Goal: Task Accomplishment & Management: Use online tool/utility

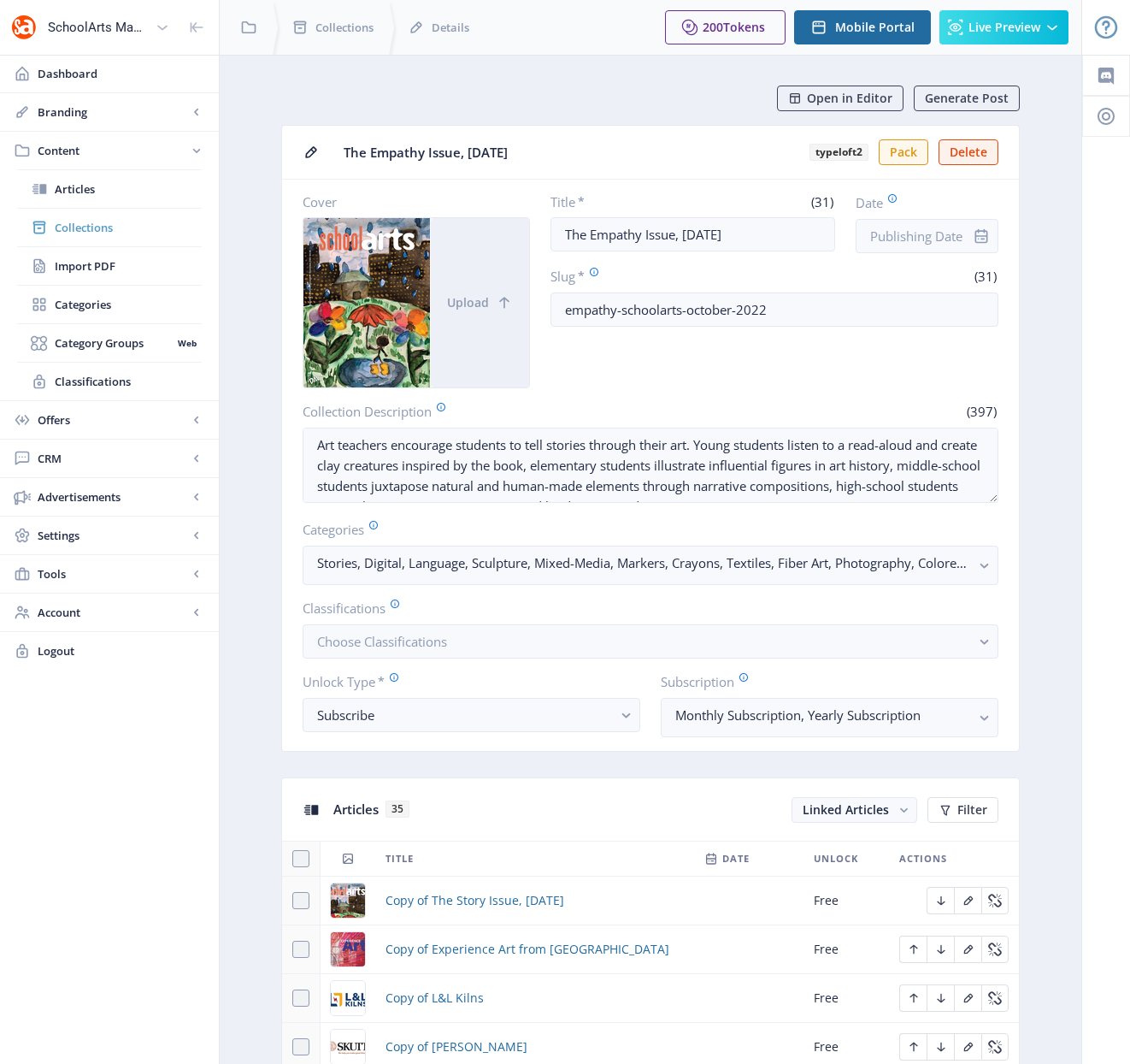
click at [80, 229] on span "Collections" at bounding box center [128, 227] width 147 height 17
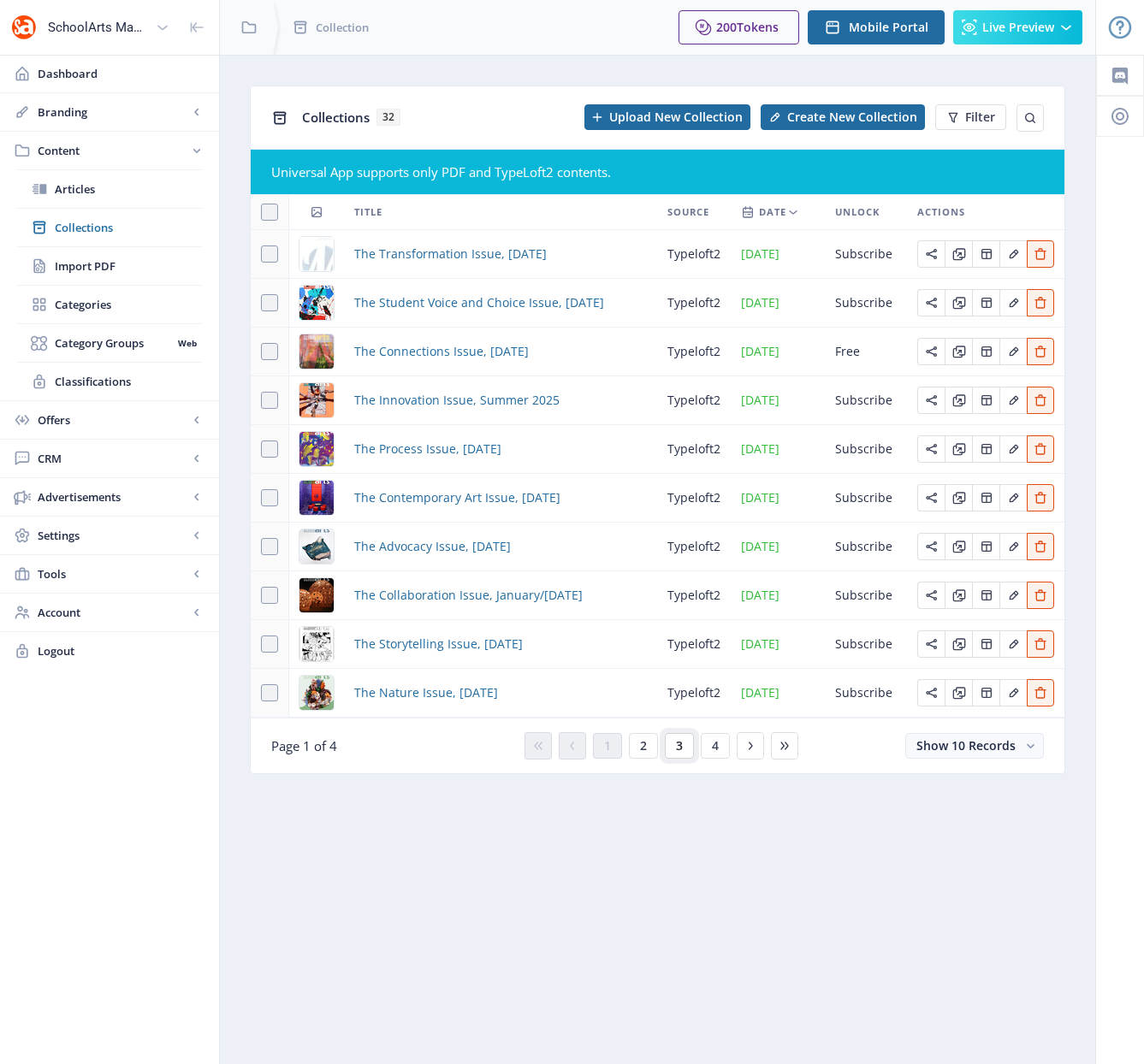
click at [683, 747] on button "3" at bounding box center [679, 745] width 29 height 26
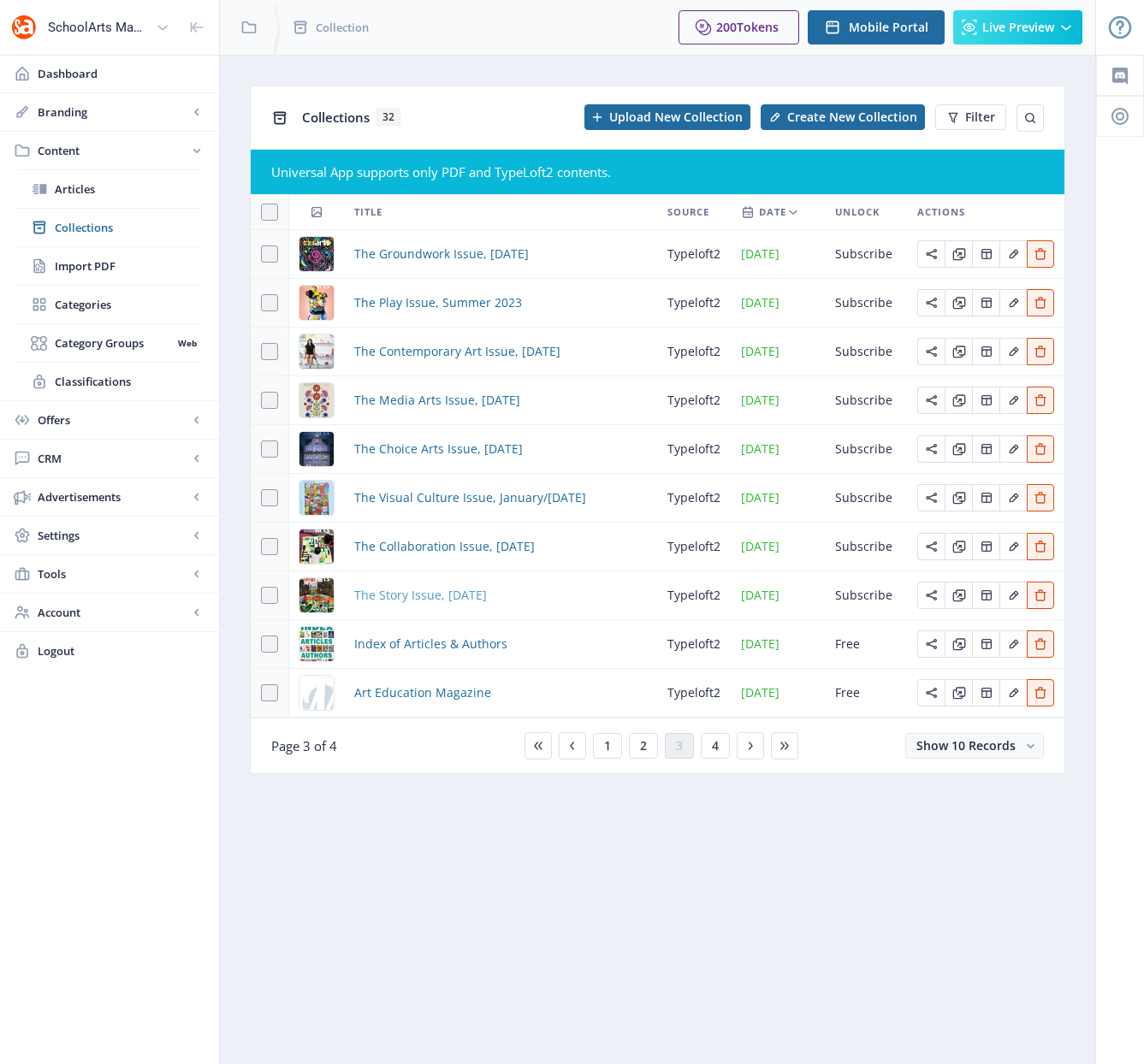
click at [471, 596] on span "The Story Issue, [DATE]" at bounding box center [420, 594] width 133 height 20
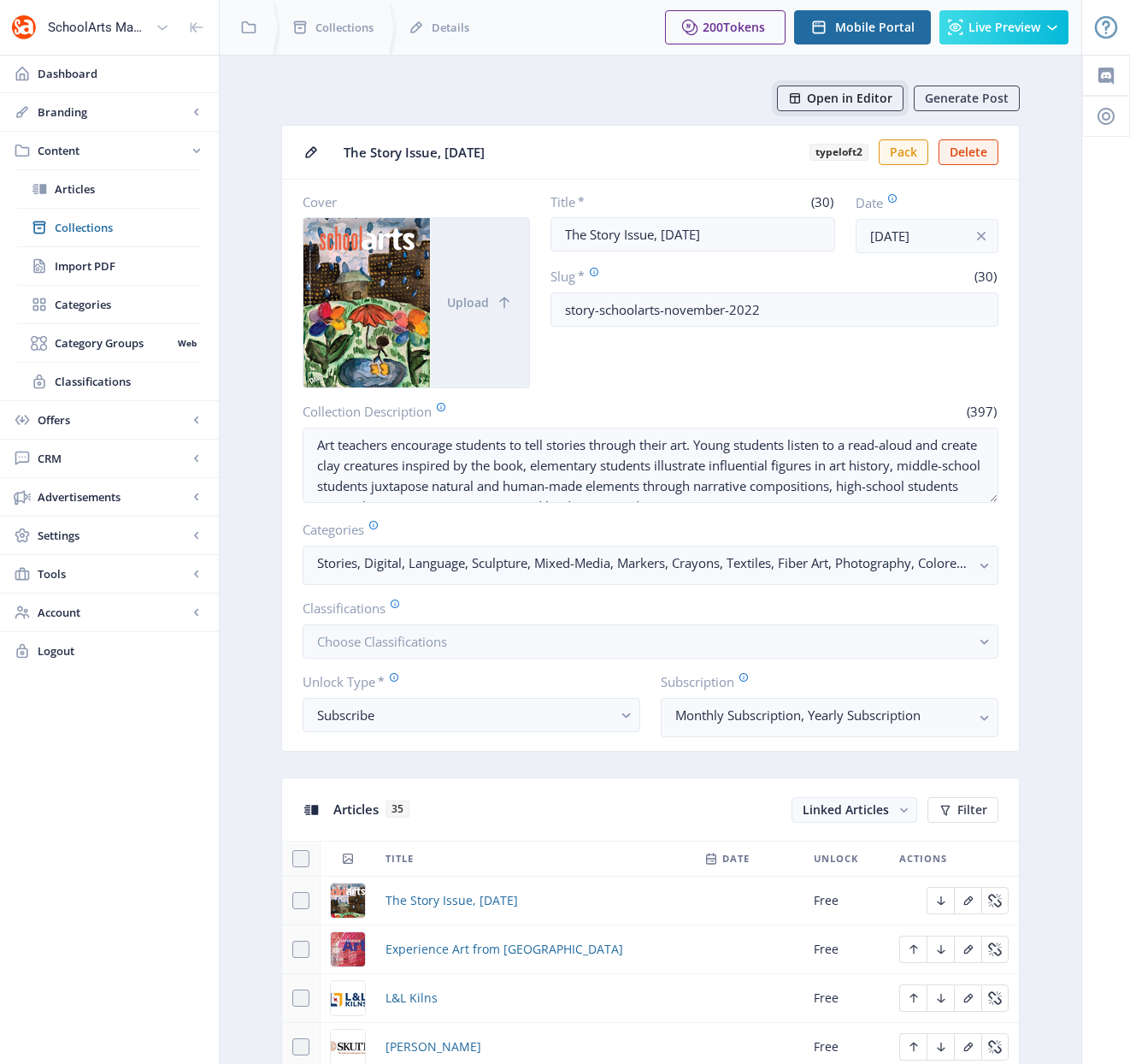
click at [862, 100] on span "Open in Editor" at bounding box center [849, 98] width 86 height 13
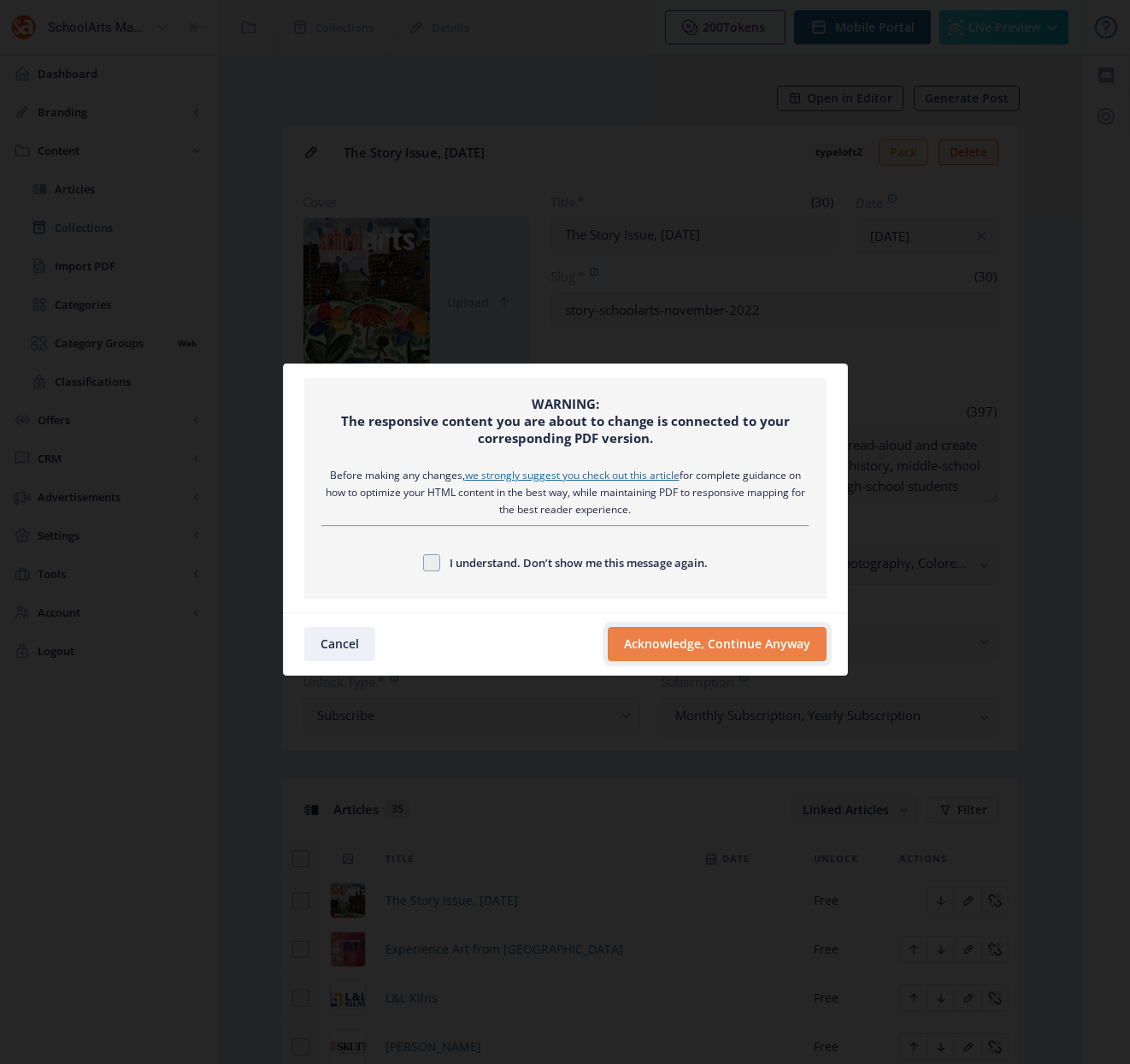
click at [708, 644] on button "Acknowledge, Continue Anyway" at bounding box center [718, 644] width 219 height 34
